Goal: Task Accomplishment & Management: Use online tool/utility

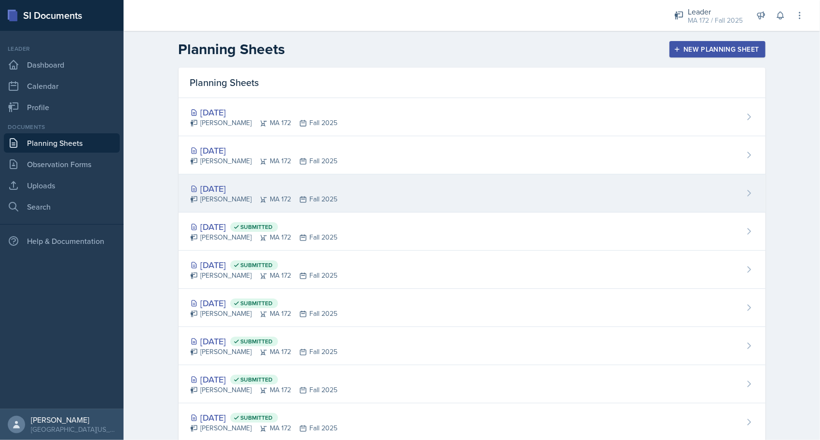
click at [229, 185] on div "[DATE]" at bounding box center [264, 188] width 148 height 13
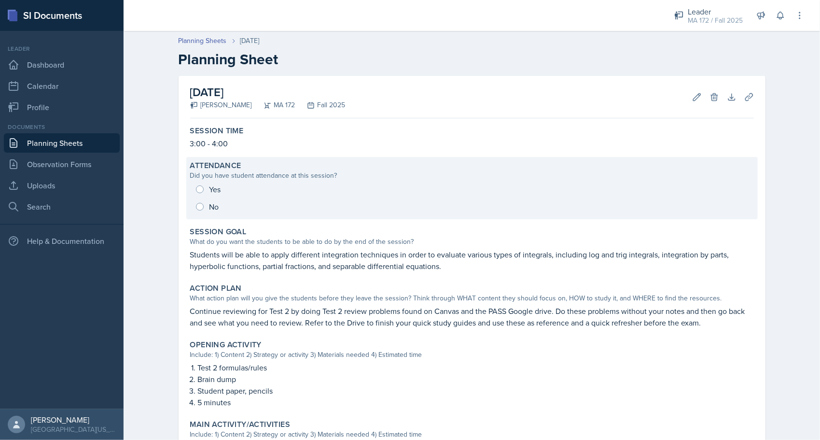
click at [194, 186] on div "Yes No" at bounding box center [472, 197] width 564 height 35
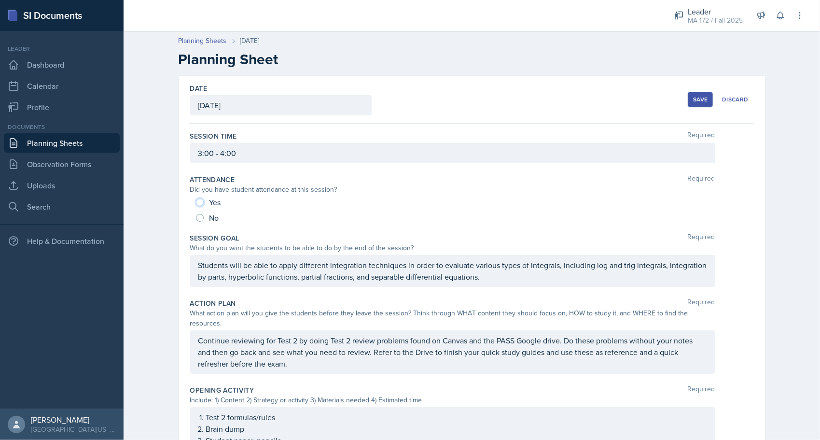
click at [197, 201] on input "Yes" at bounding box center [200, 202] width 8 height 8
radio input "true"
click at [136, 249] on div "Planning Sheets Oct 1st, 2025 Planning Sheet Date October 1st, 2025 October 202…" at bounding box center [472, 407] width 696 height 763
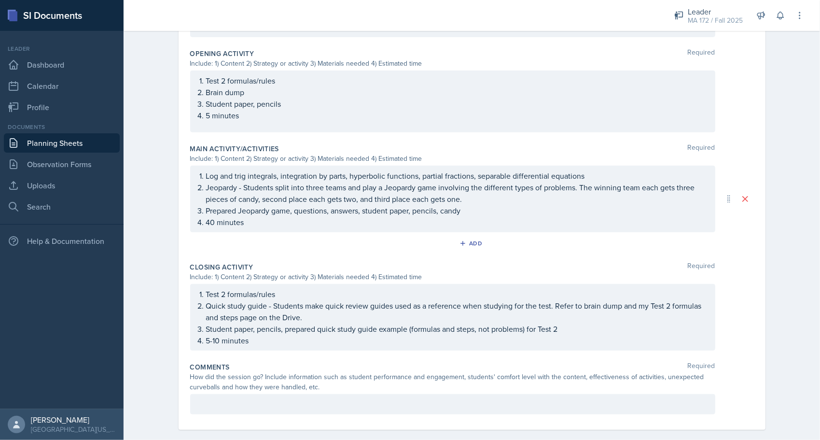
scroll to position [353, 0]
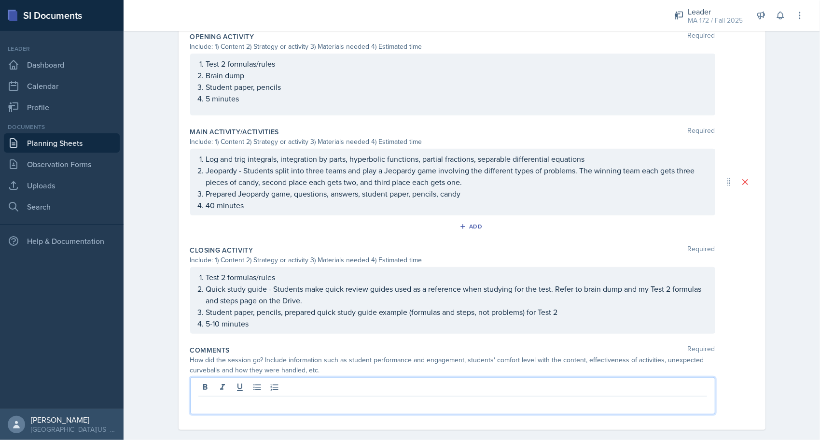
click at [345, 398] on p at bounding box center [452, 404] width 509 height 12
